Goal: Find specific page/section: Find specific page/section

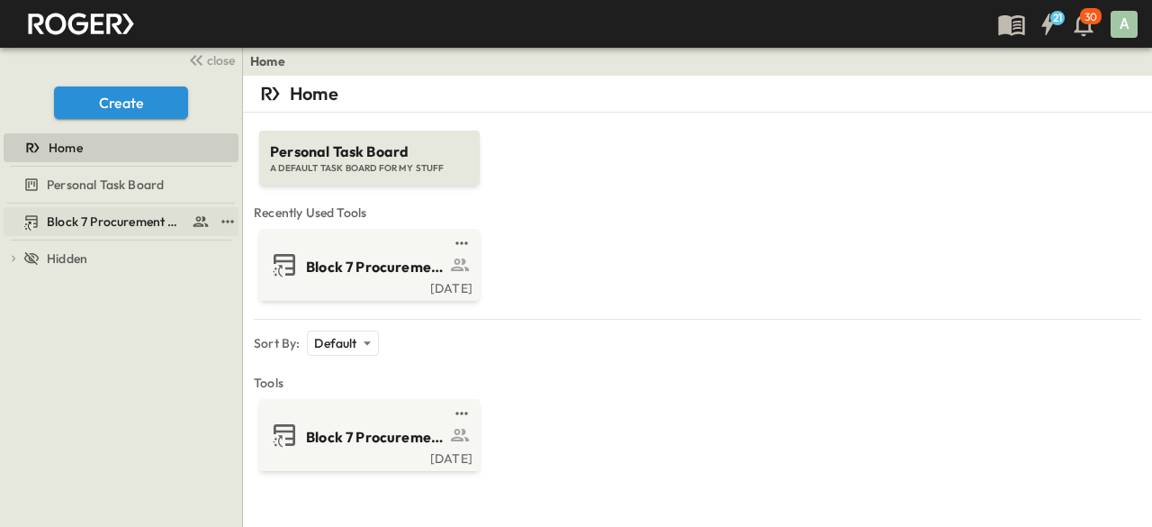
click at [70, 218] on span "Block 7 Procurement Log" at bounding box center [116, 221] width 138 height 18
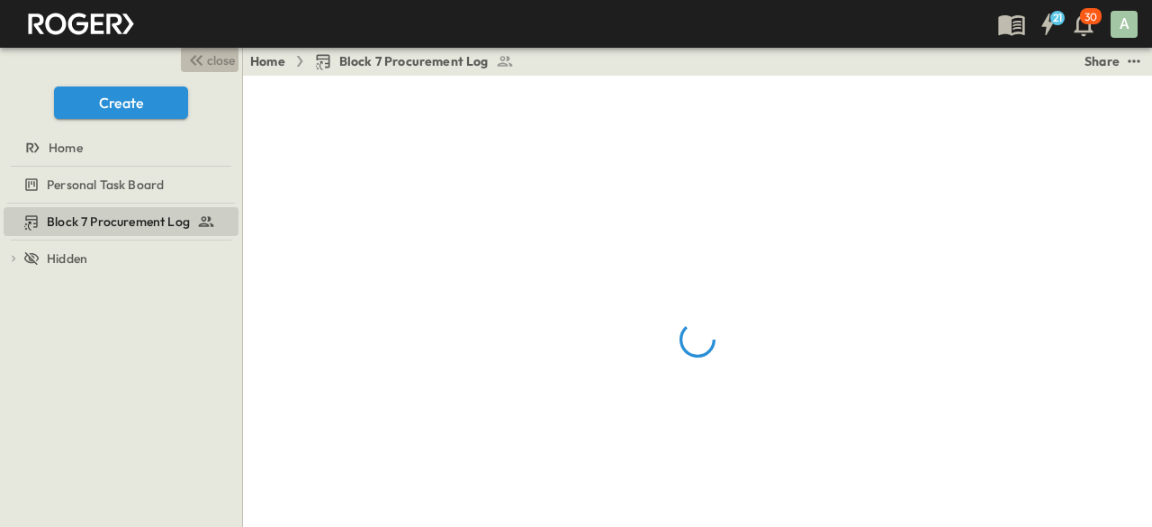
click at [200, 59] on icon "button" at bounding box center [196, 61] width 22 height 22
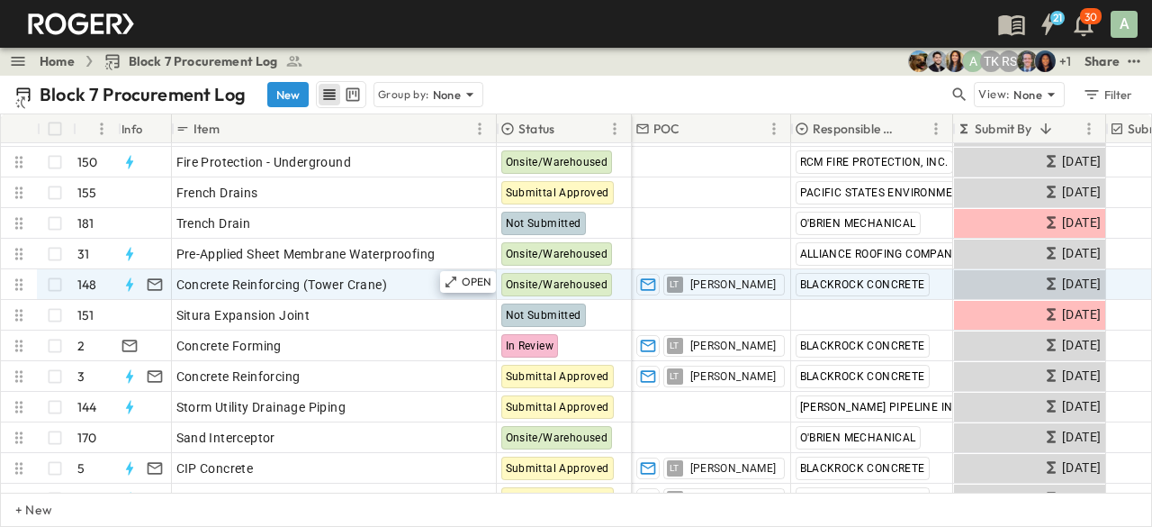
scroll to position [122, 0]
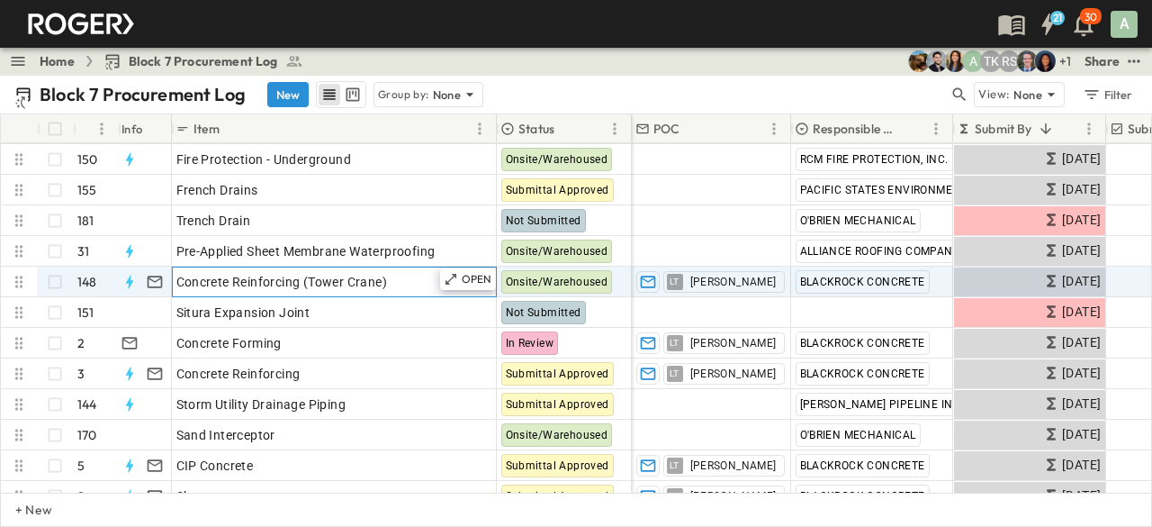
click at [338, 270] on div "Concrete Reinforcing (Tower Crane)" at bounding box center [334, 281] width 316 height 25
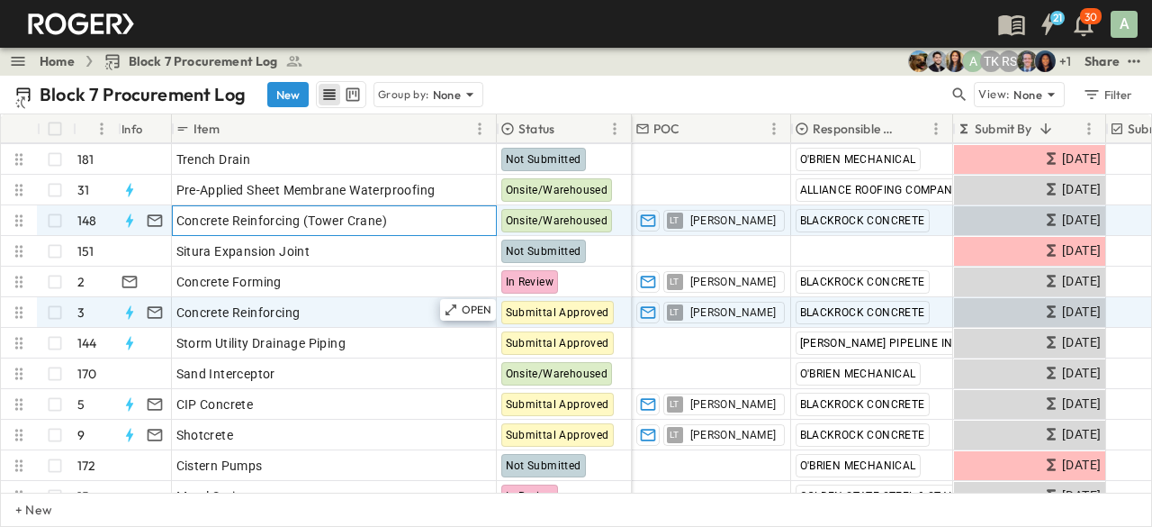
scroll to position [194, 0]
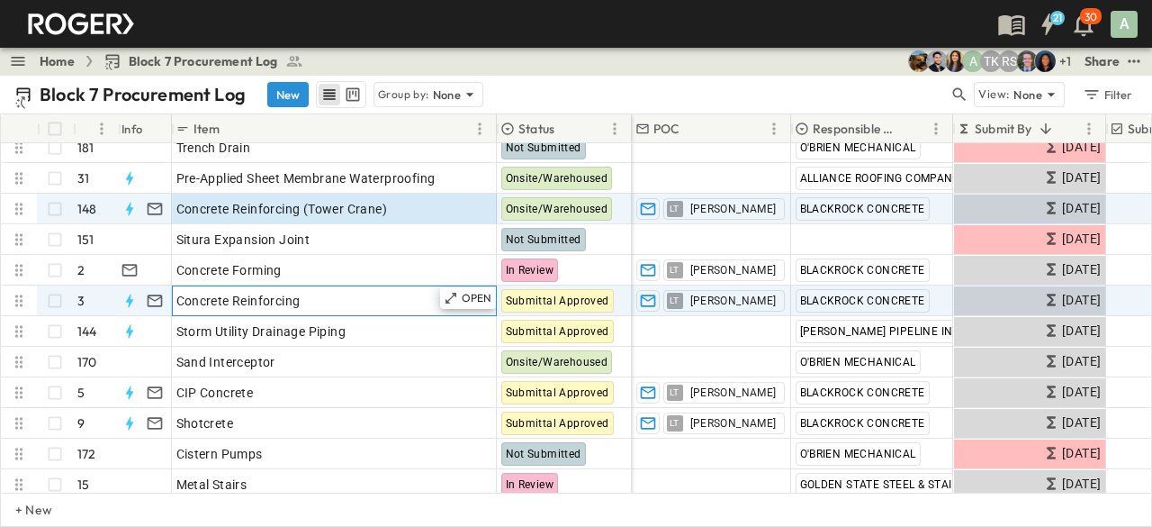
click at [319, 297] on div "Concrete Reinforcing" at bounding box center [334, 300] width 316 height 25
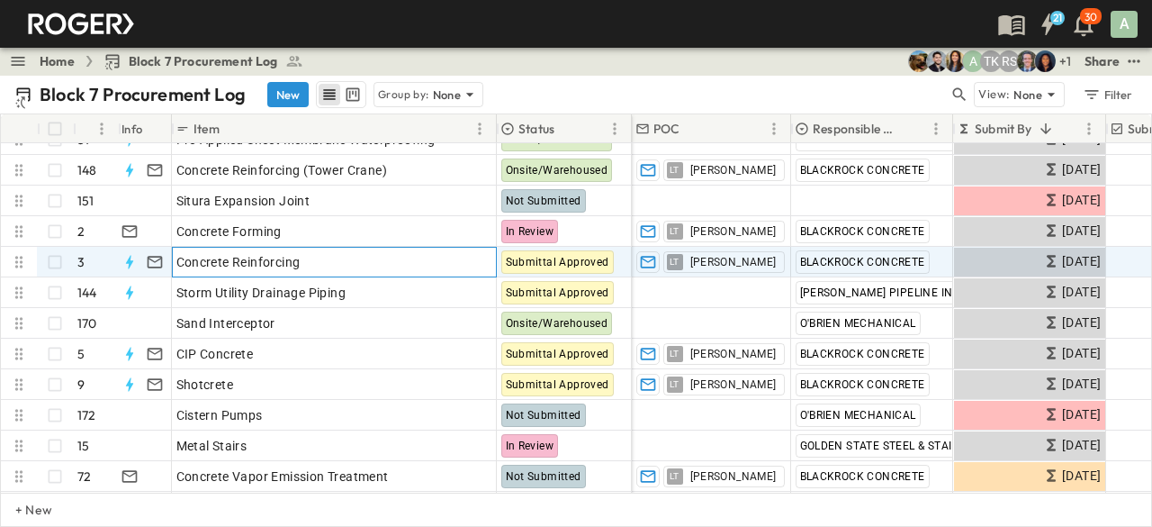
scroll to position [236, 0]
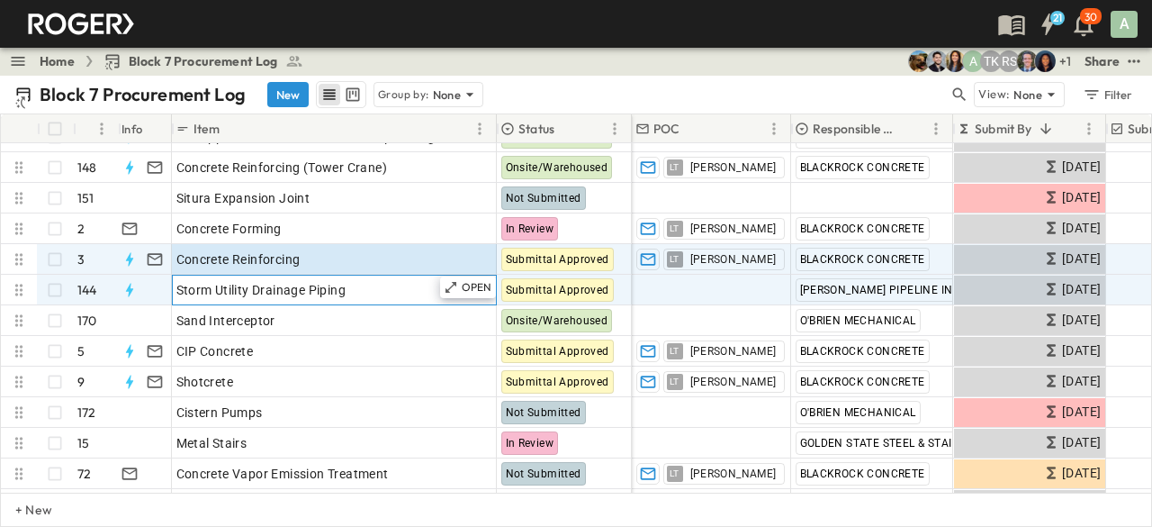
click at [316, 289] on span "Storm Utility Drainage Piping" at bounding box center [261, 290] width 170 height 18
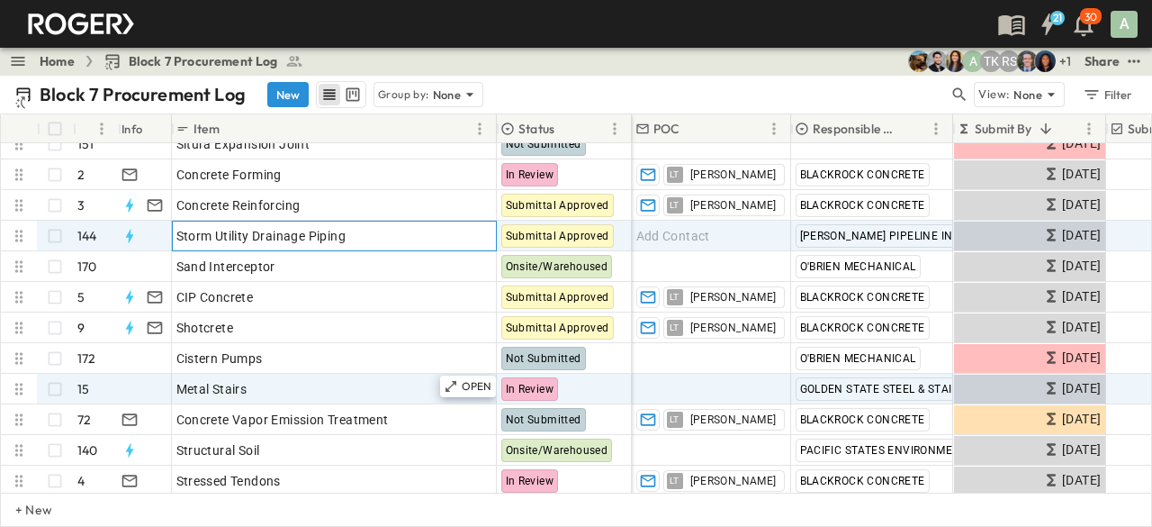
scroll to position [359, 0]
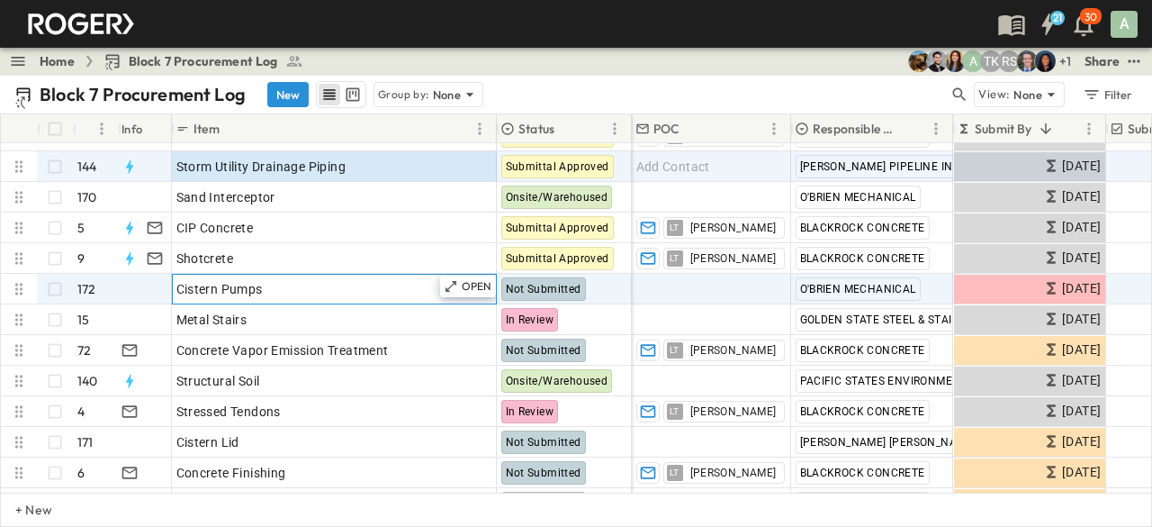
click at [303, 298] on div "Cistern Pumps" at bounding box center [334, 288] width 316 height 25
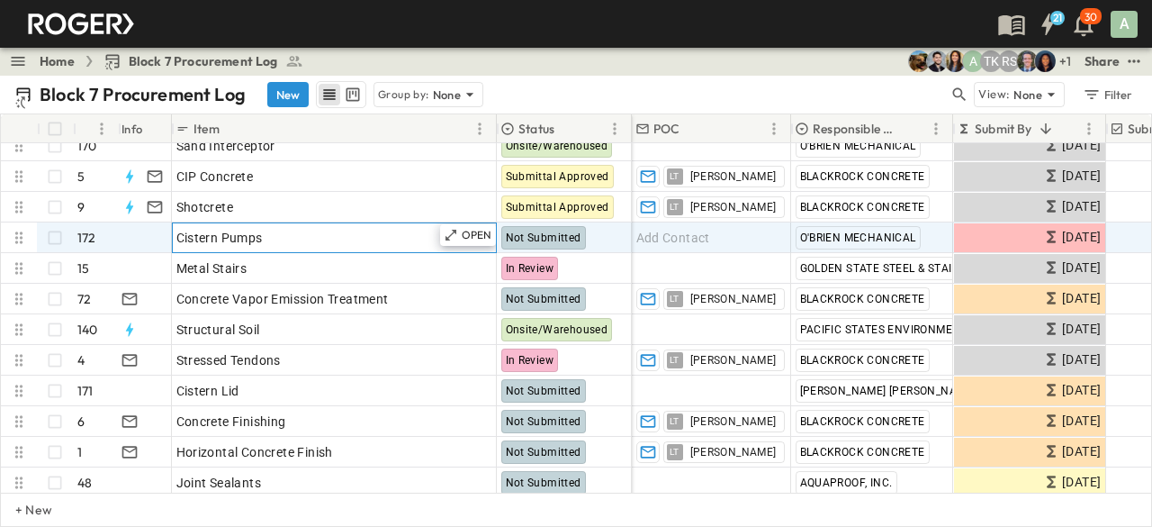
scroll to position [412, 0]
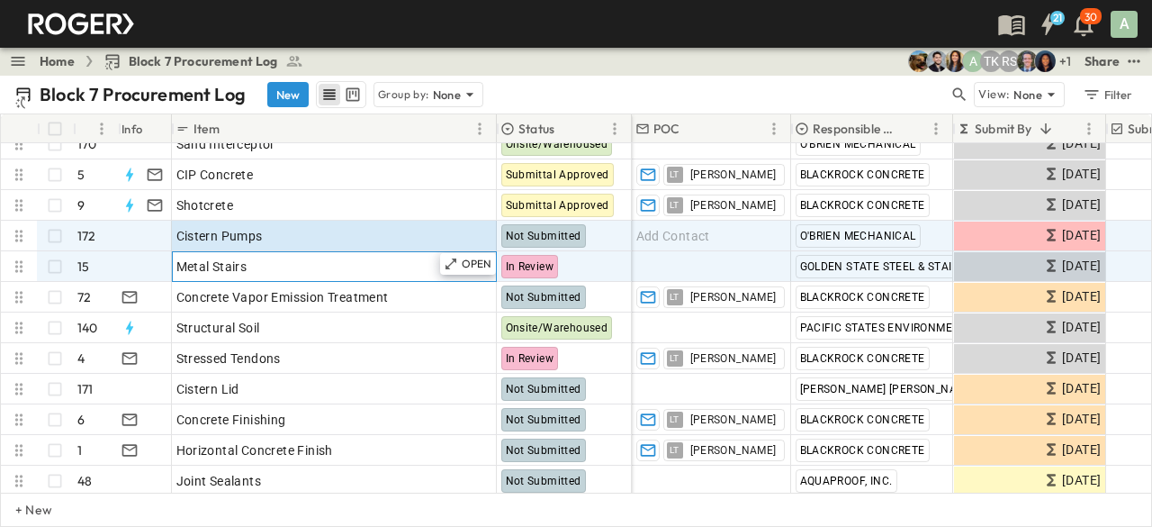
click at [293, 269] on div "Metal Stairs" at bounding box center [334, 266] width 316 height 25
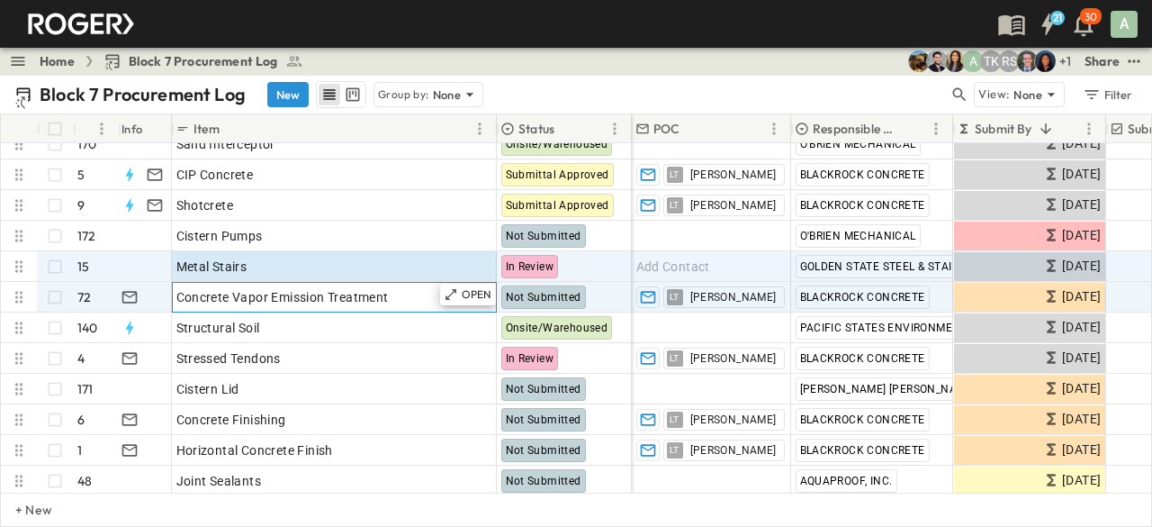
click at [292, 295] on span "Concrete Vapor Emission Treatment" at bounding box center [282, 297] width 212 height 18
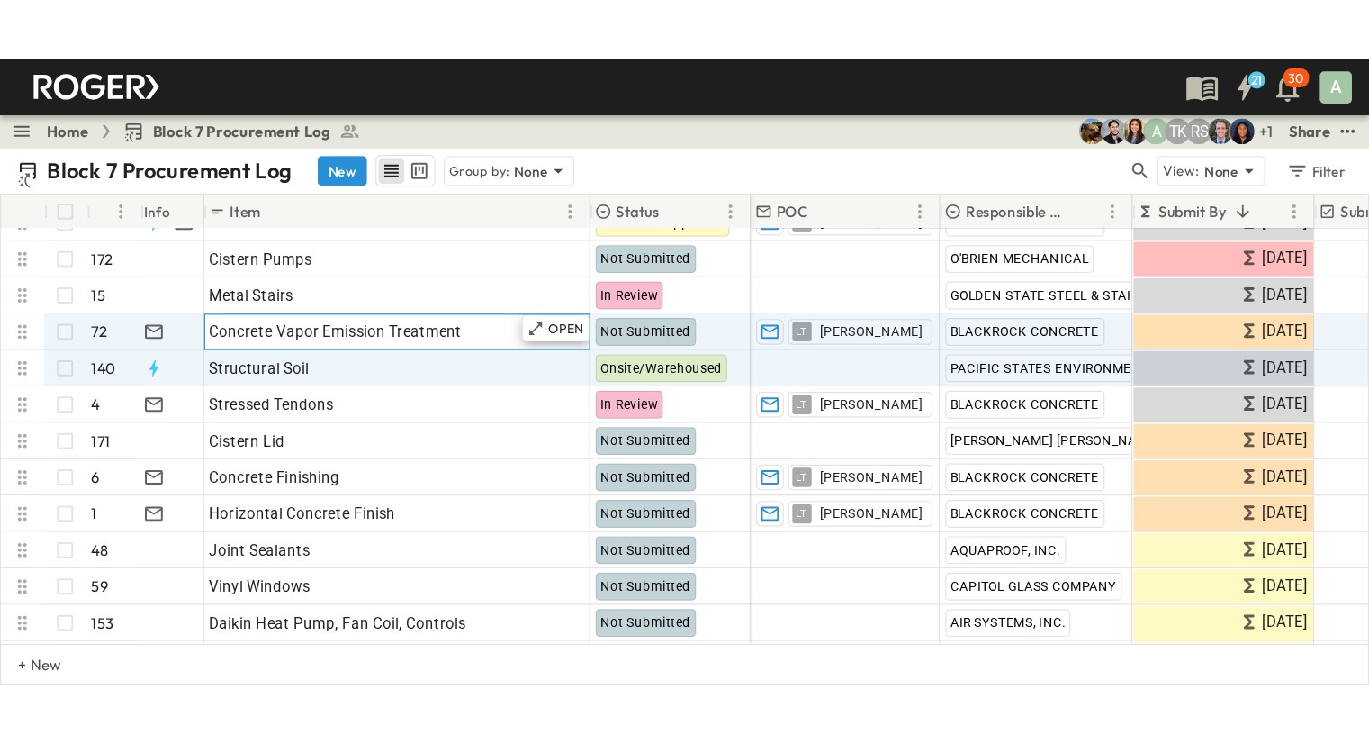
scroll to position [515, 0]
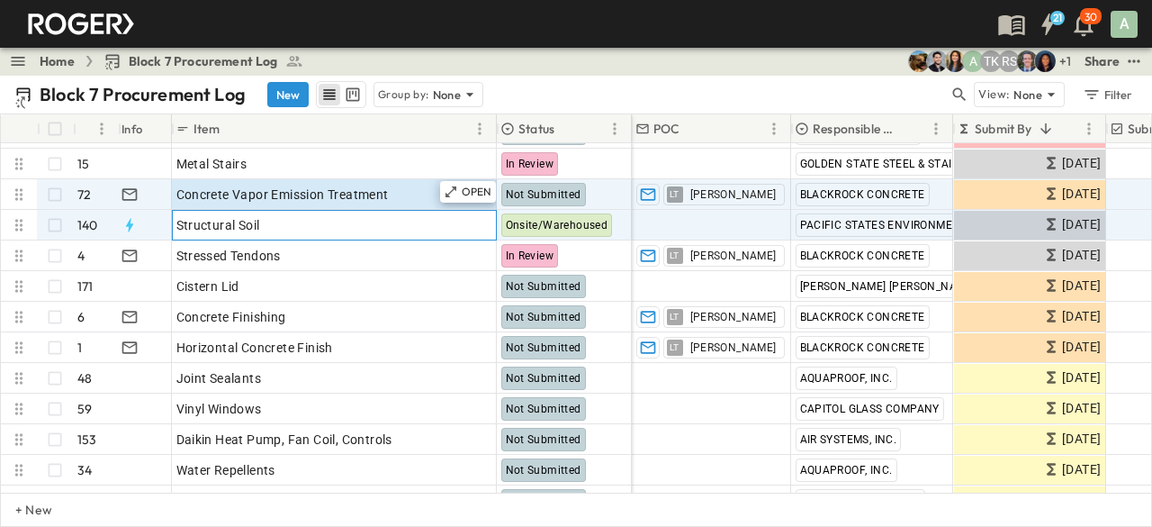
click at [279, 230] on div "Structural Soil" at bounding box center [334, 224] width 316 height 25
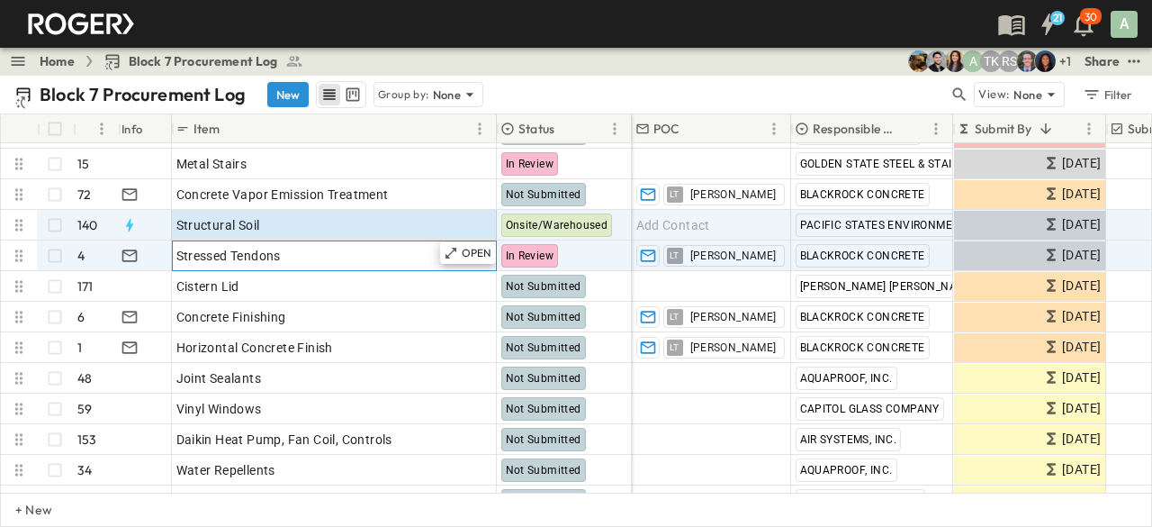
click at [271, 264] on span "Stressed Tendons" at bounding box center [228, 256] width 104 height 18
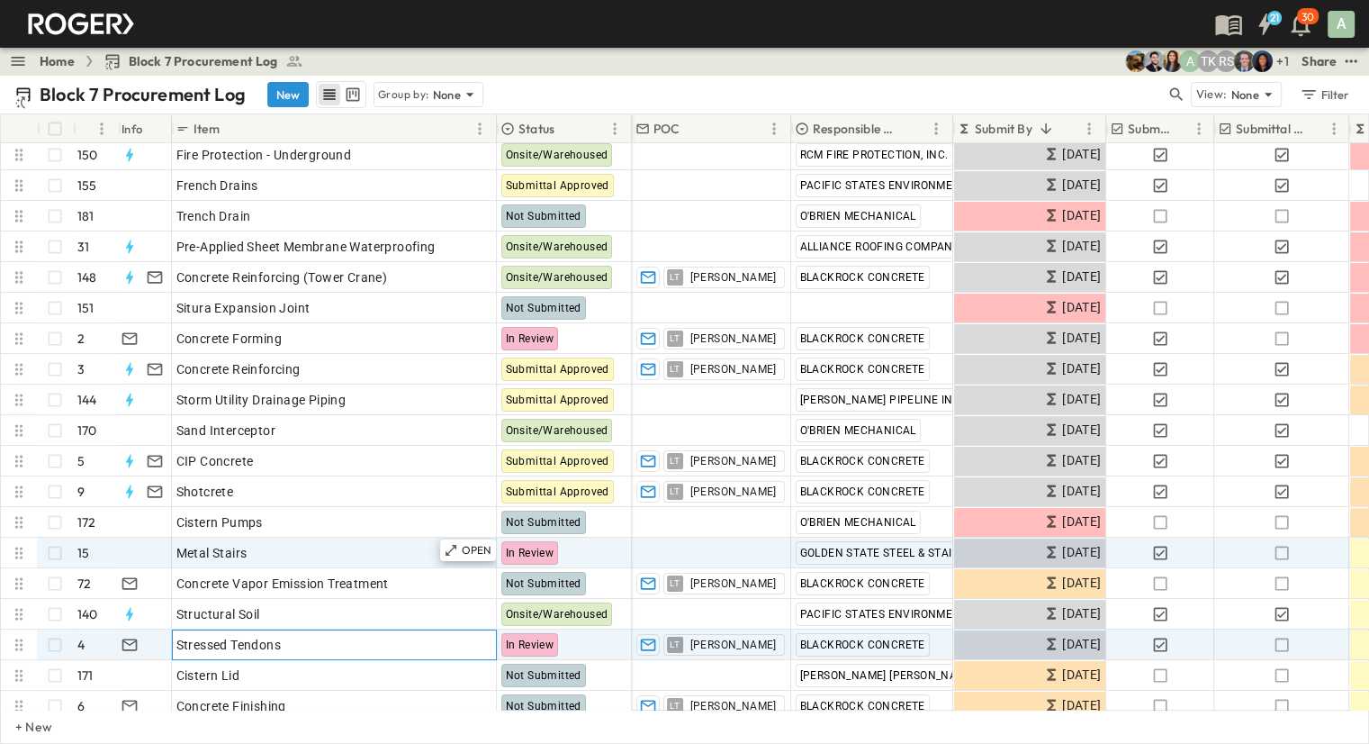
scroll to position [180, 0]
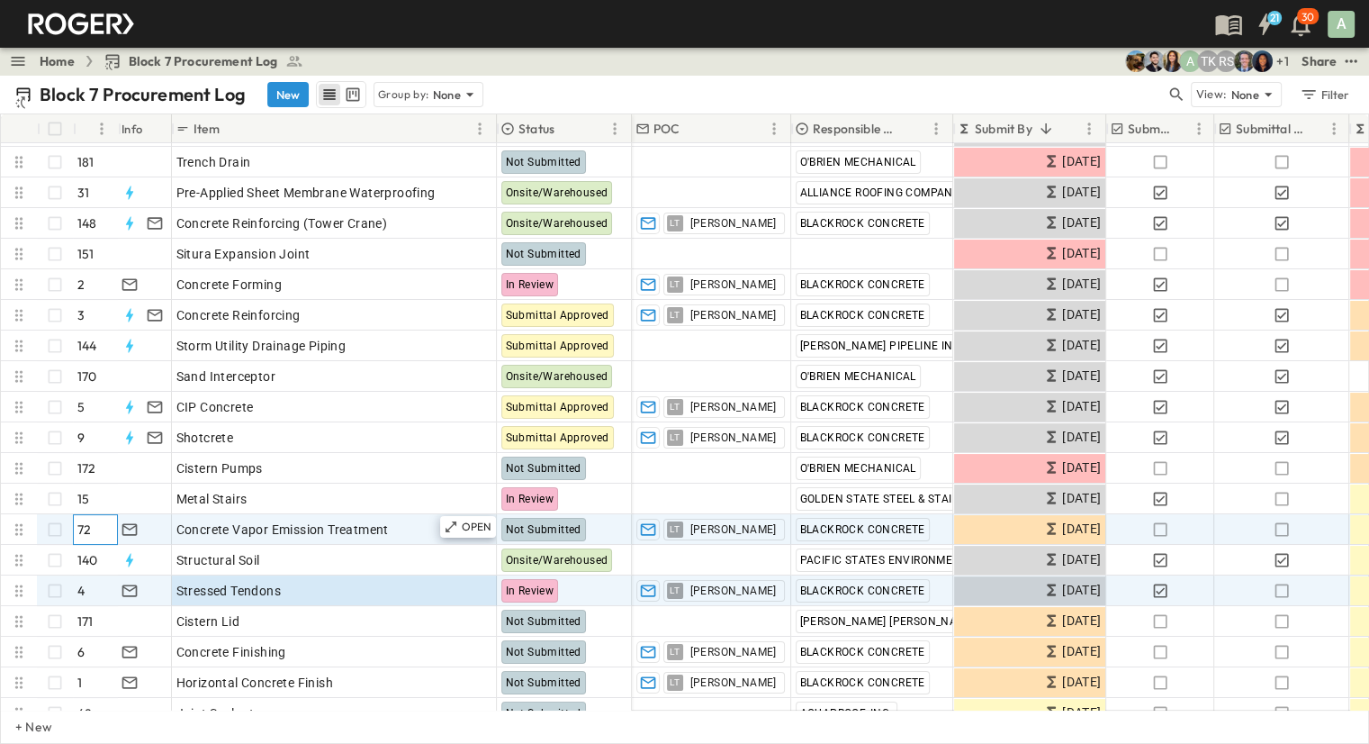
click at [101, 528] on div "72" at bounding box center [97, 529] width 41 height 29
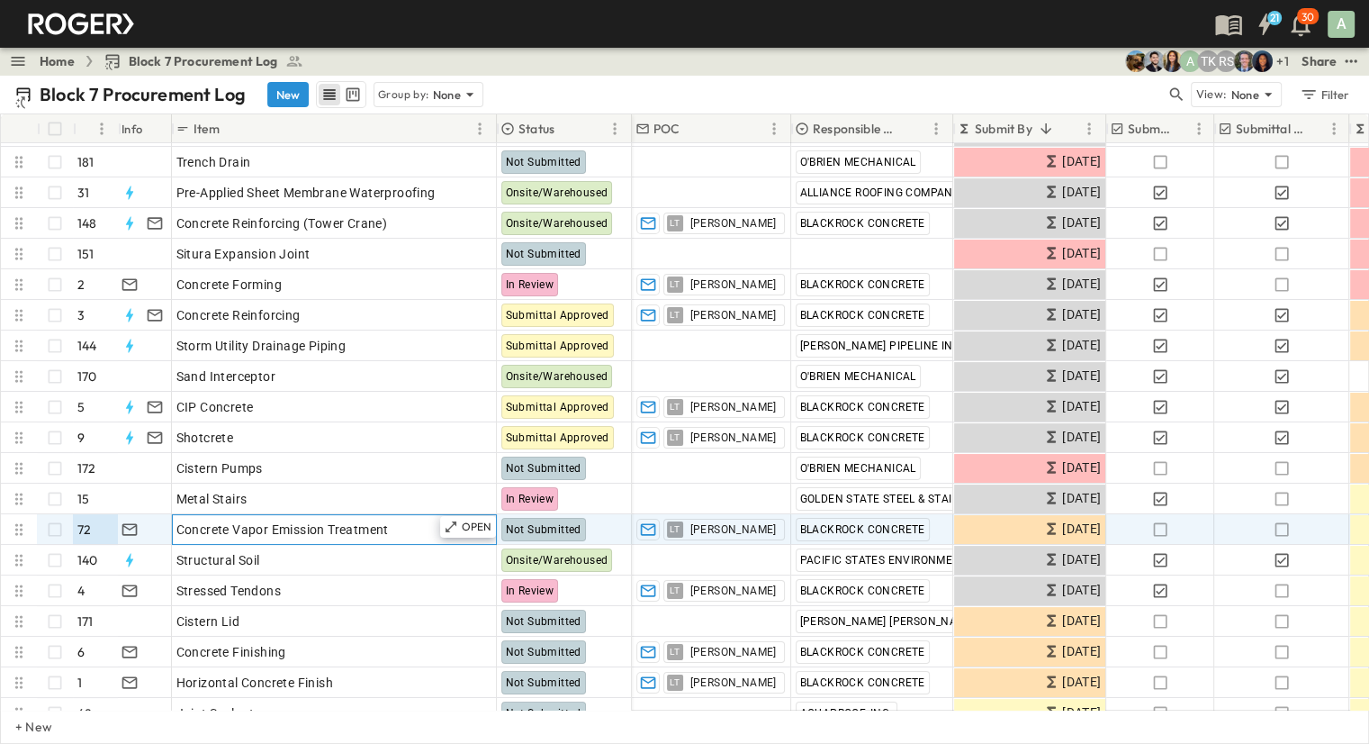
click at [303, 530] on span "Concrete Vapor Emission Treatment" at bounding box center [282, 529] width 212 height 18
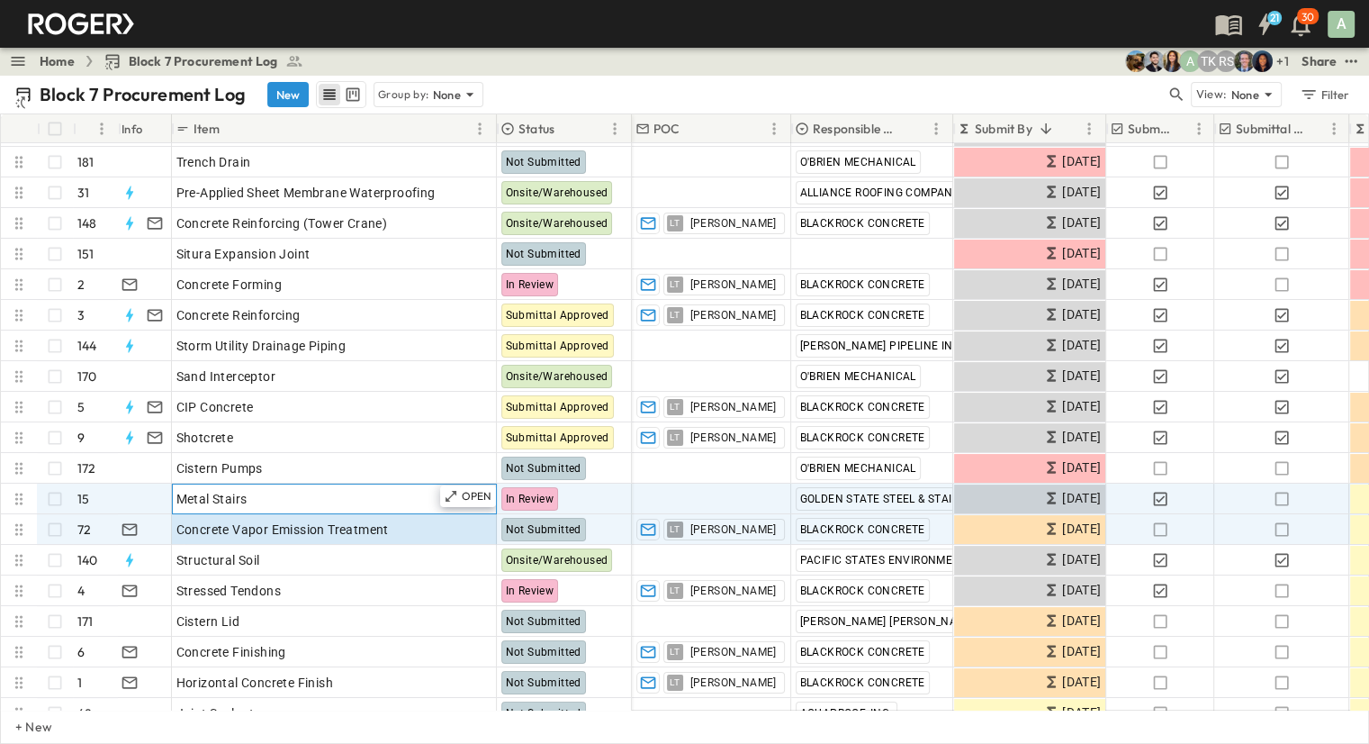
click at [288, 509] on div "Metal Stairs" at bounding box center [334, 498] width 316 height 25
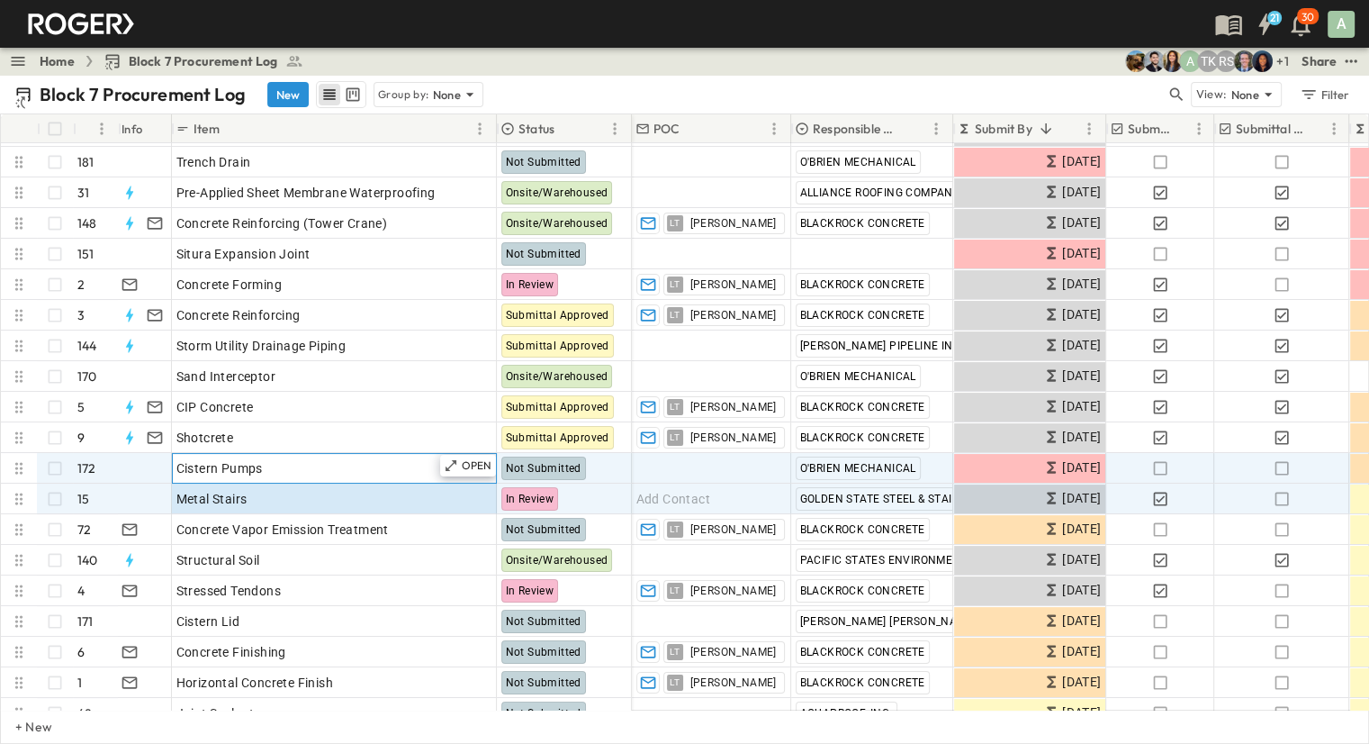
click at [280, 470] on div "Cistern Pumps" at bounding box center [334, 468] width 316 height 25
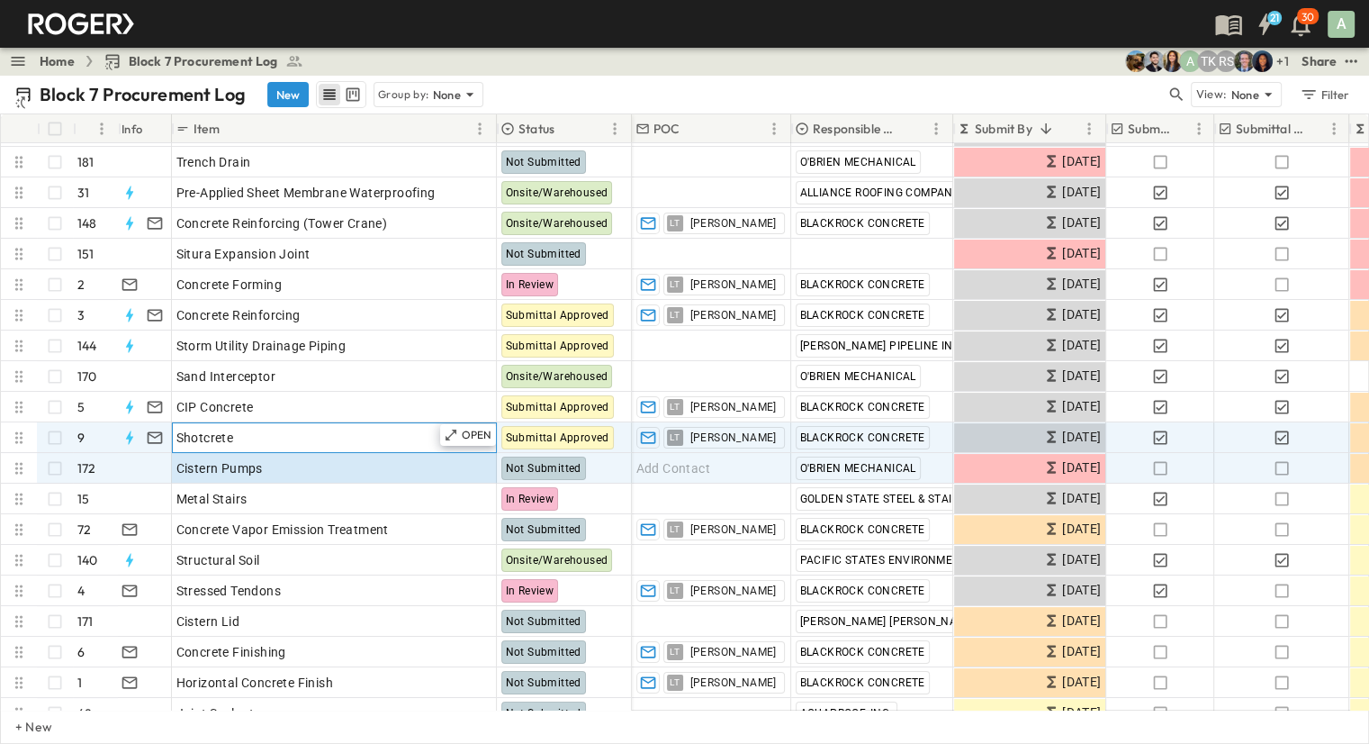
click at [275, 440] on div "Shotcrete" at bounding box center [334, 437] width 316 height 25
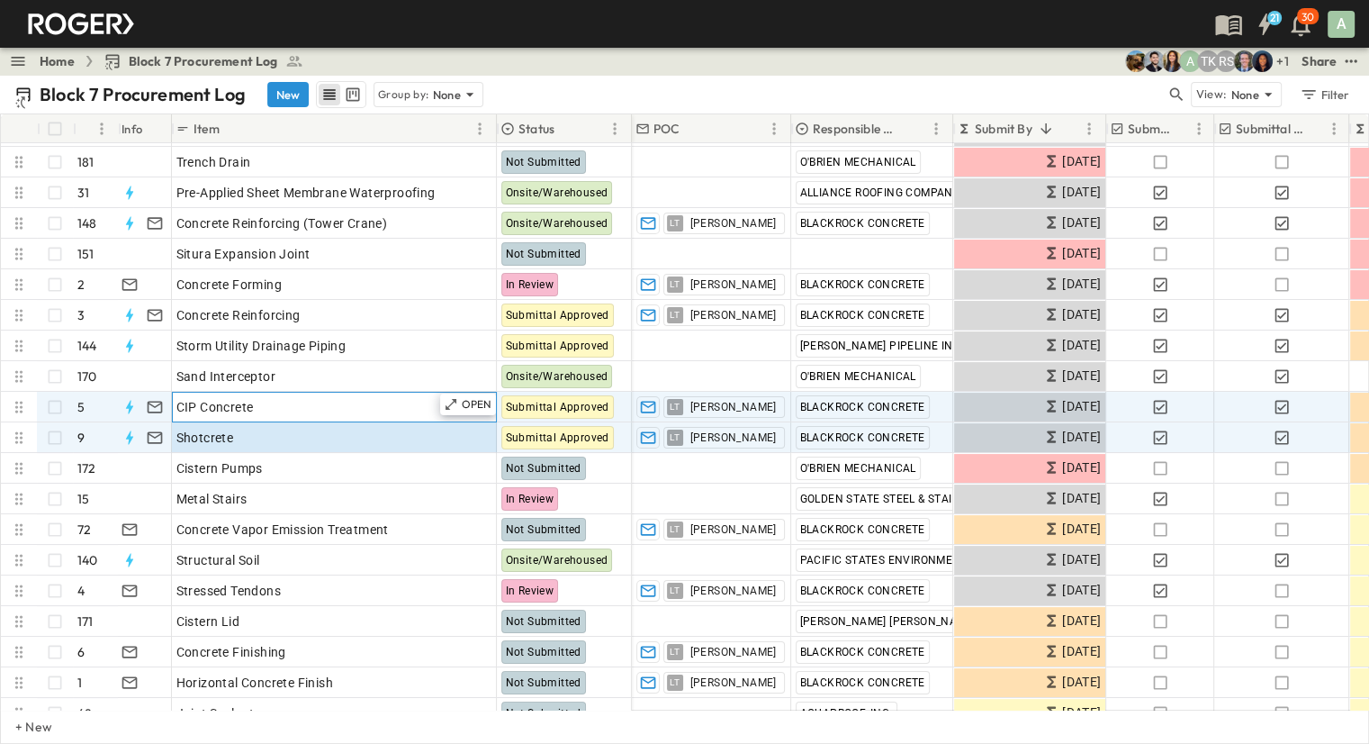
click at [273, 402] on div "CIP Concrete" at bounding box center [334, 406] width 316 height 25
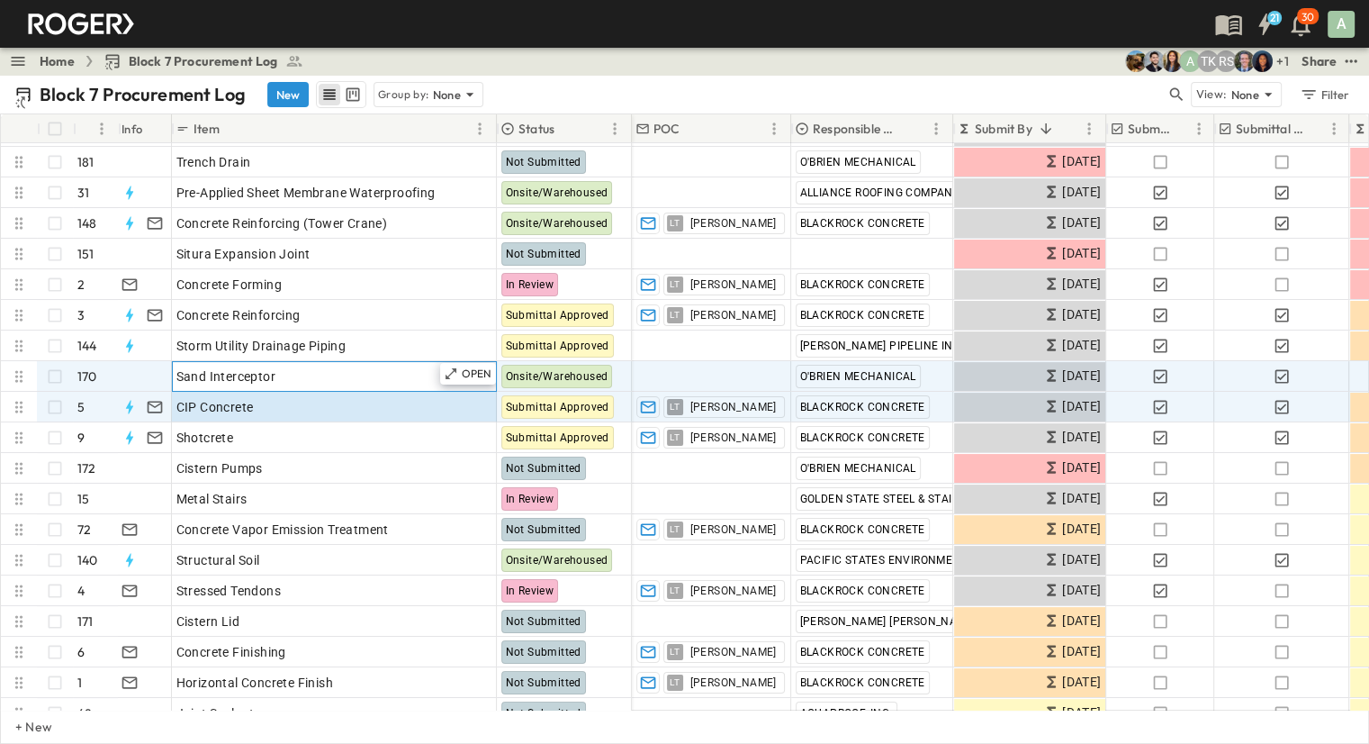
click at [267, 365] on div "Sand Interceptor" at bounding box center [334, 376] width 316 height 25
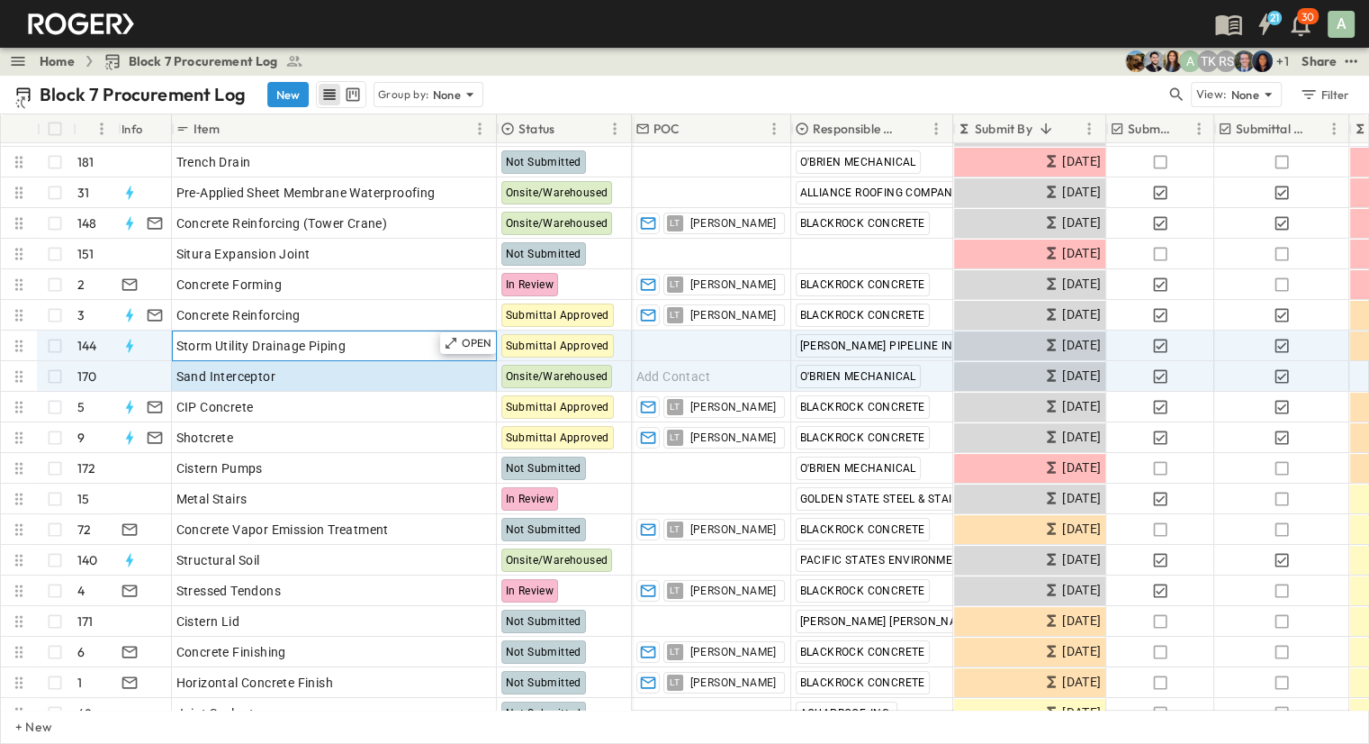
click at [265, 341] on span "Storm Utility Drainage Piping" at bounding box center [261, 346] width 170 height 18
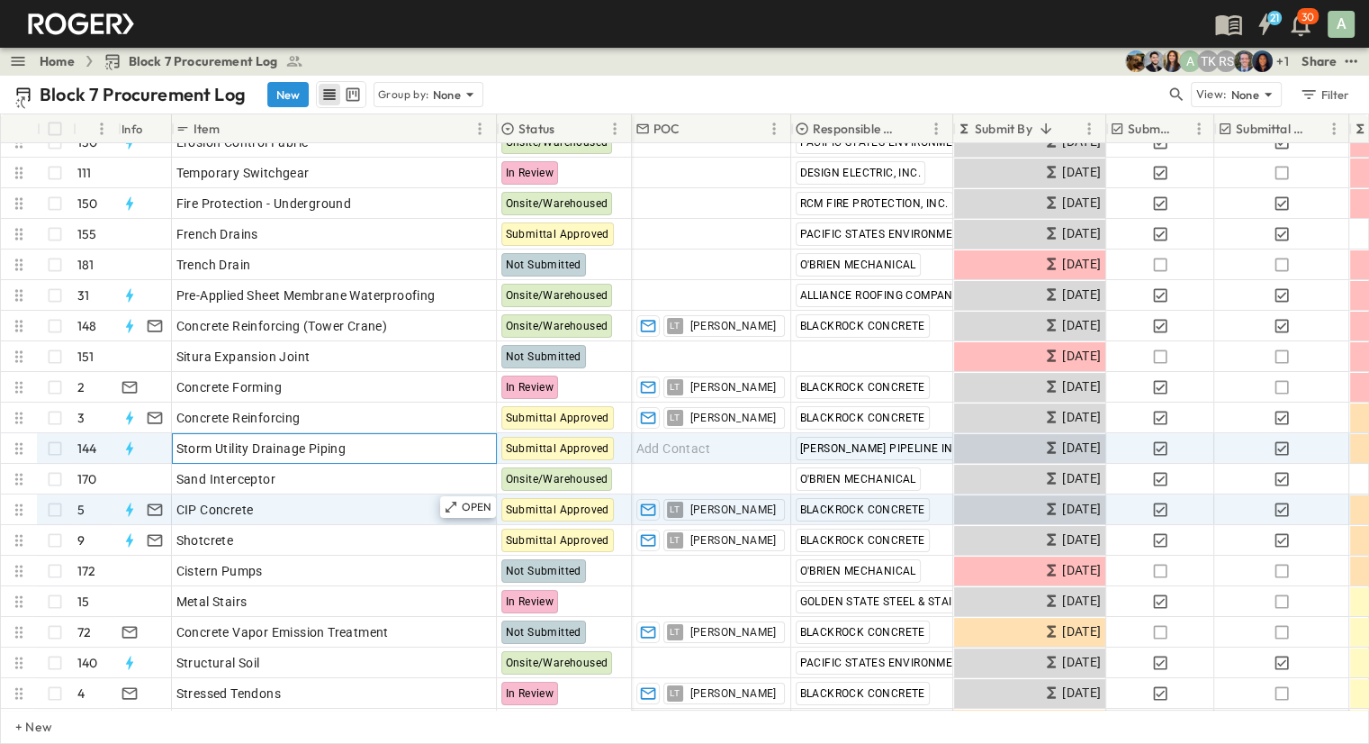
scroll to position [0, 0]
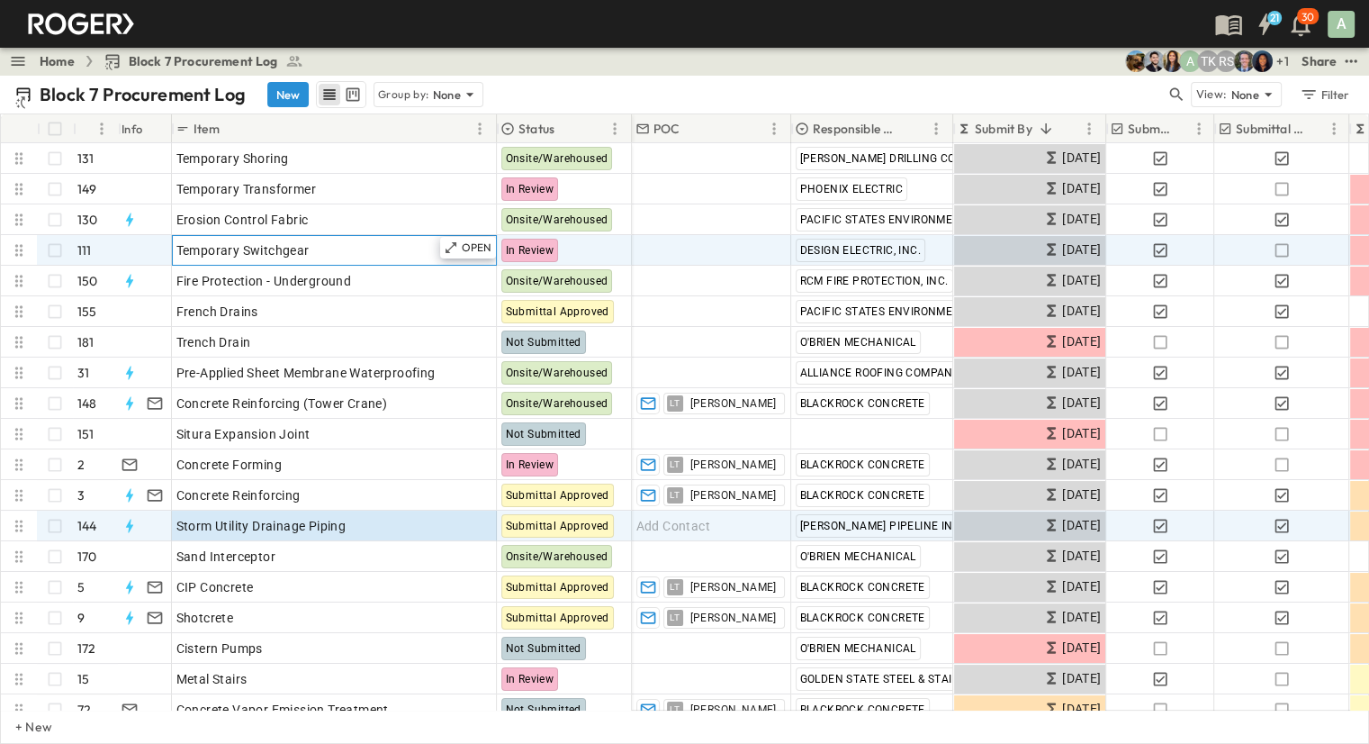
click at [284, 254] on span "Temporary Switchgear" at bounding box center [242, 250] width 133 height 18
